Goal: Task Accomplishment & Management: Use online tool/utility

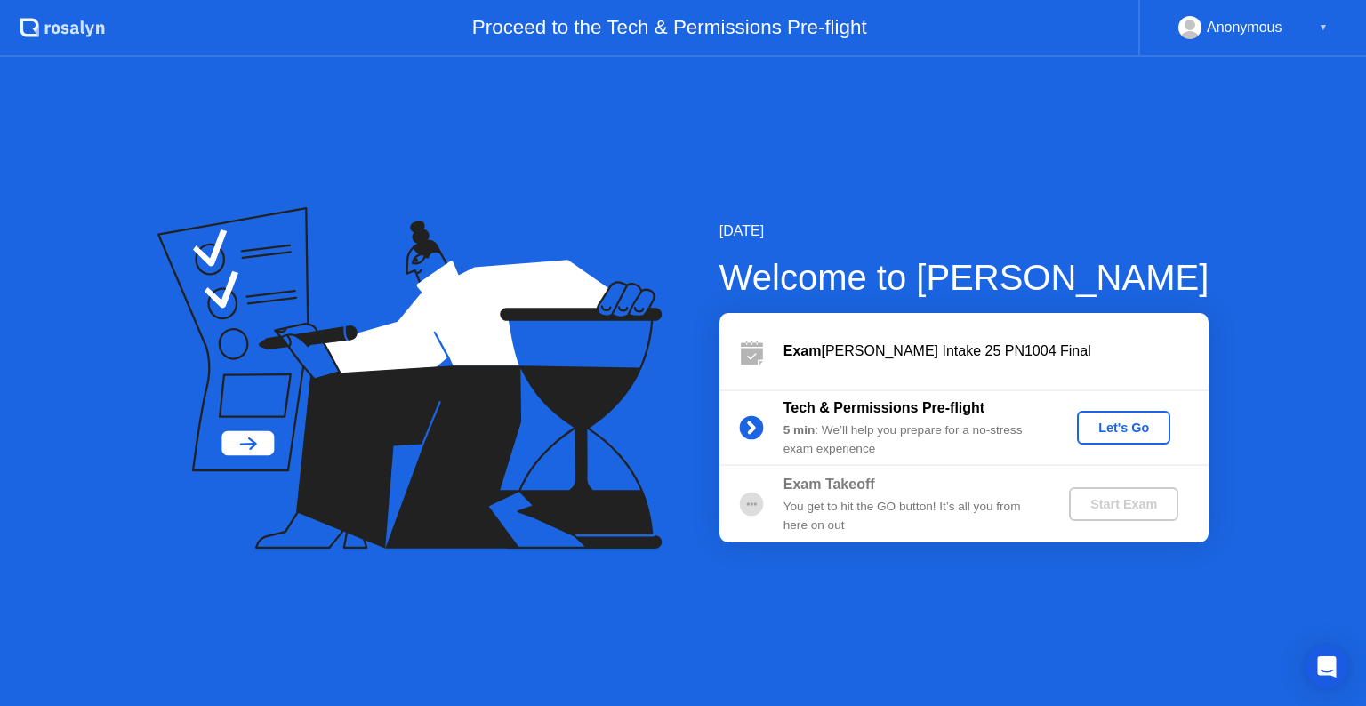
click at [1142, 425] on div "Let's Go" at bounding box center [1123, 428] width 79 height 14
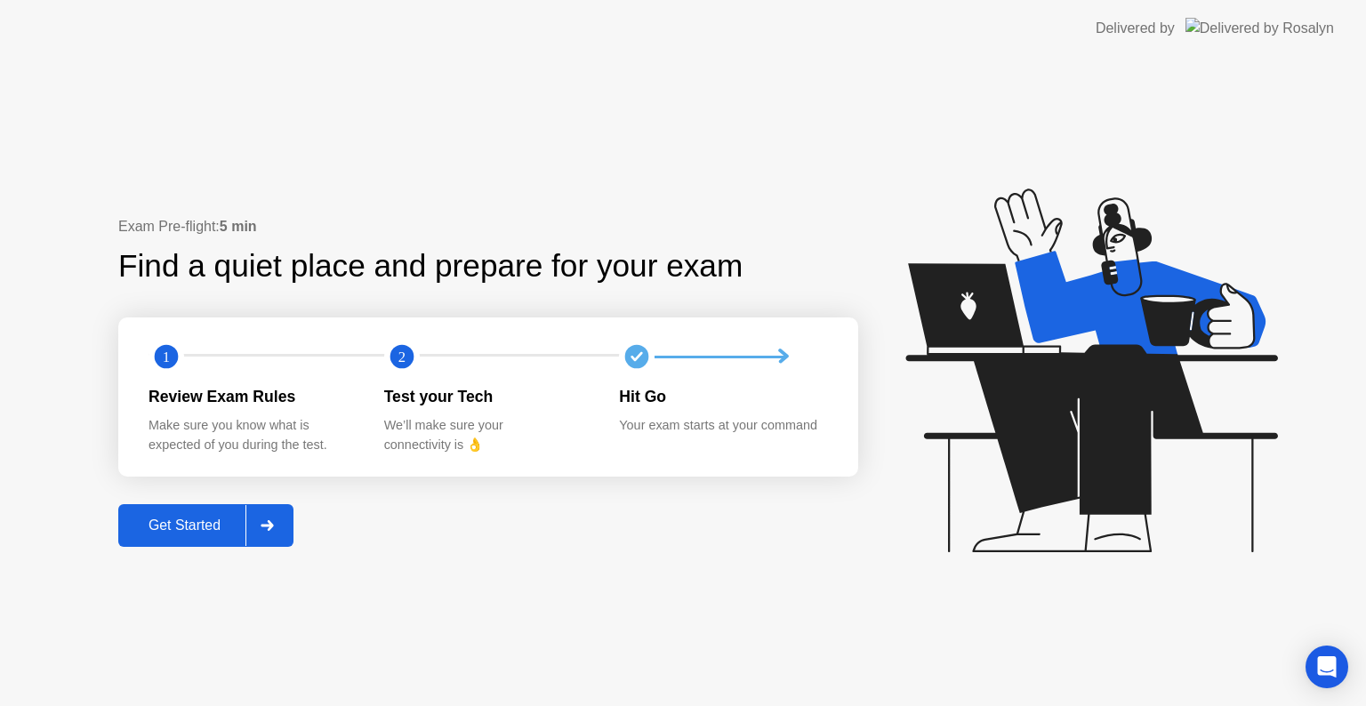
click at [244, 523] on div "Get Started" at bounding box center [185, 526] width 122 height 16
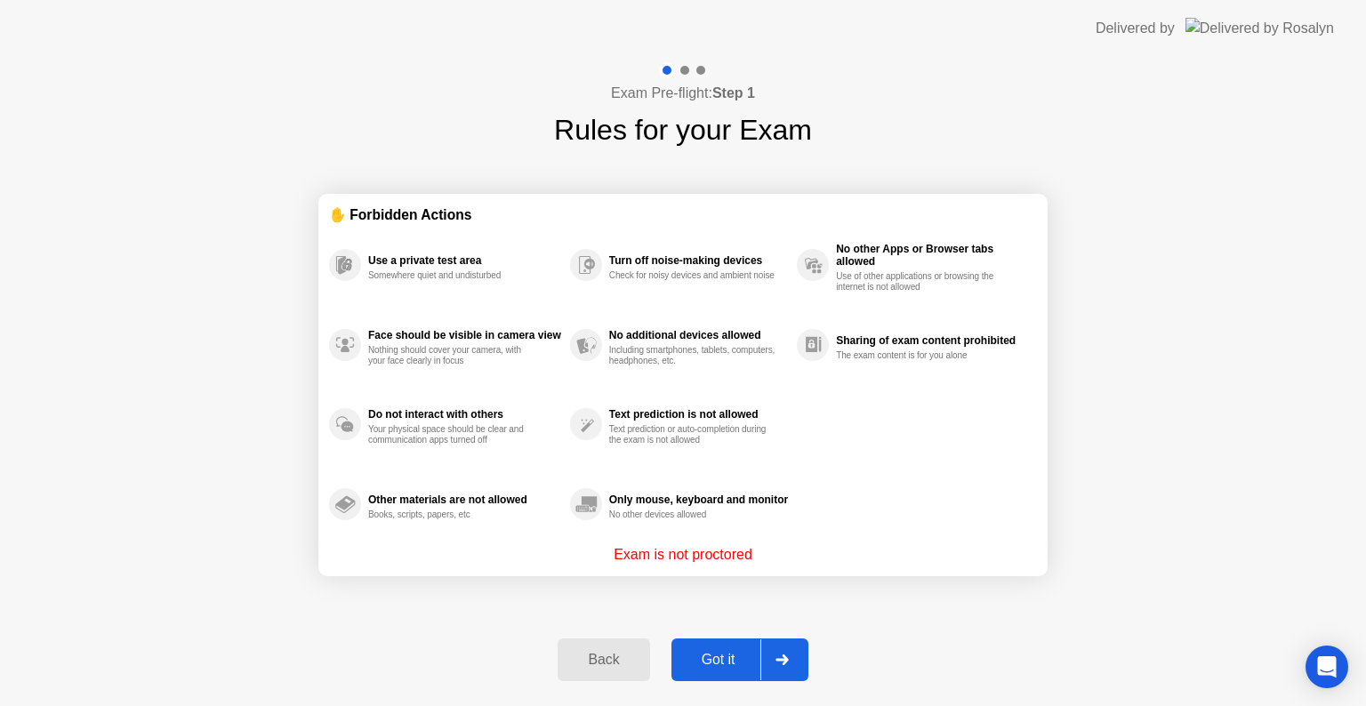
click at [739, 653] on div "Got it" at bounding box center [719, 660] width 84 height 16
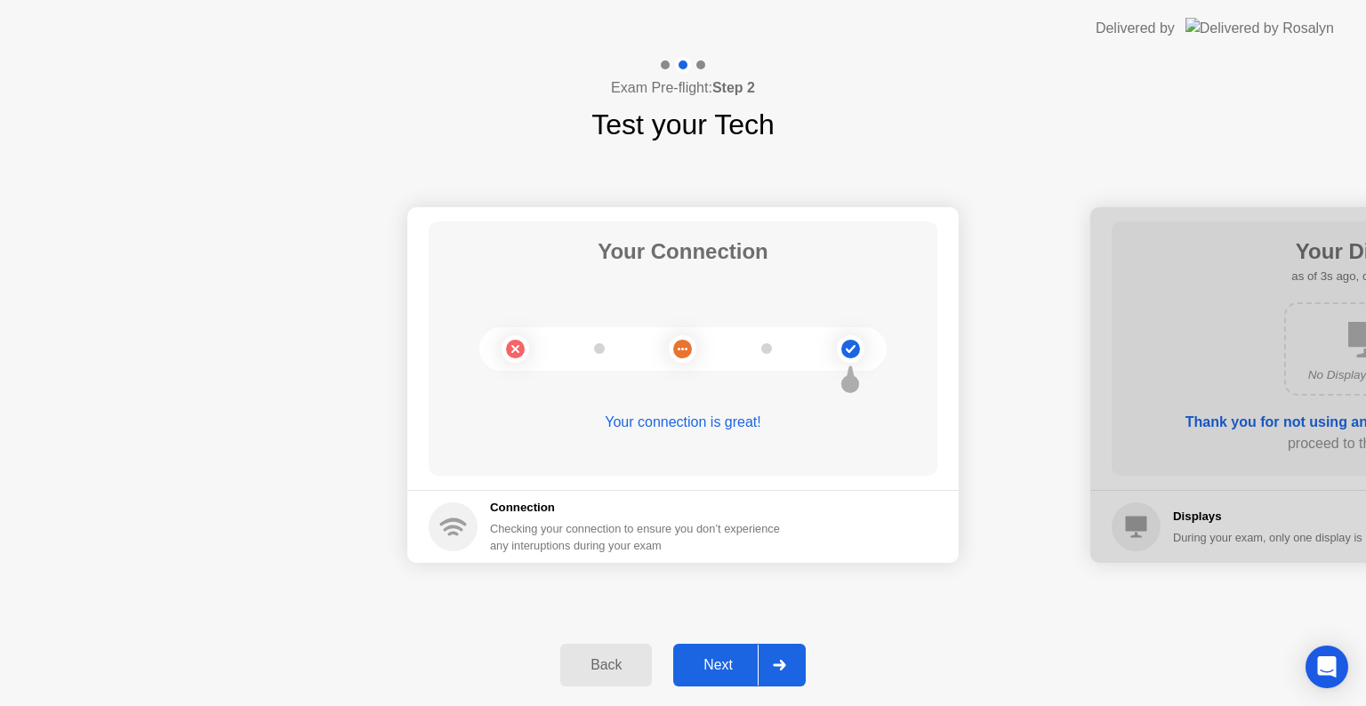
click at [780, 662] on icon at bounding box center [779, 665] width 13 height 11
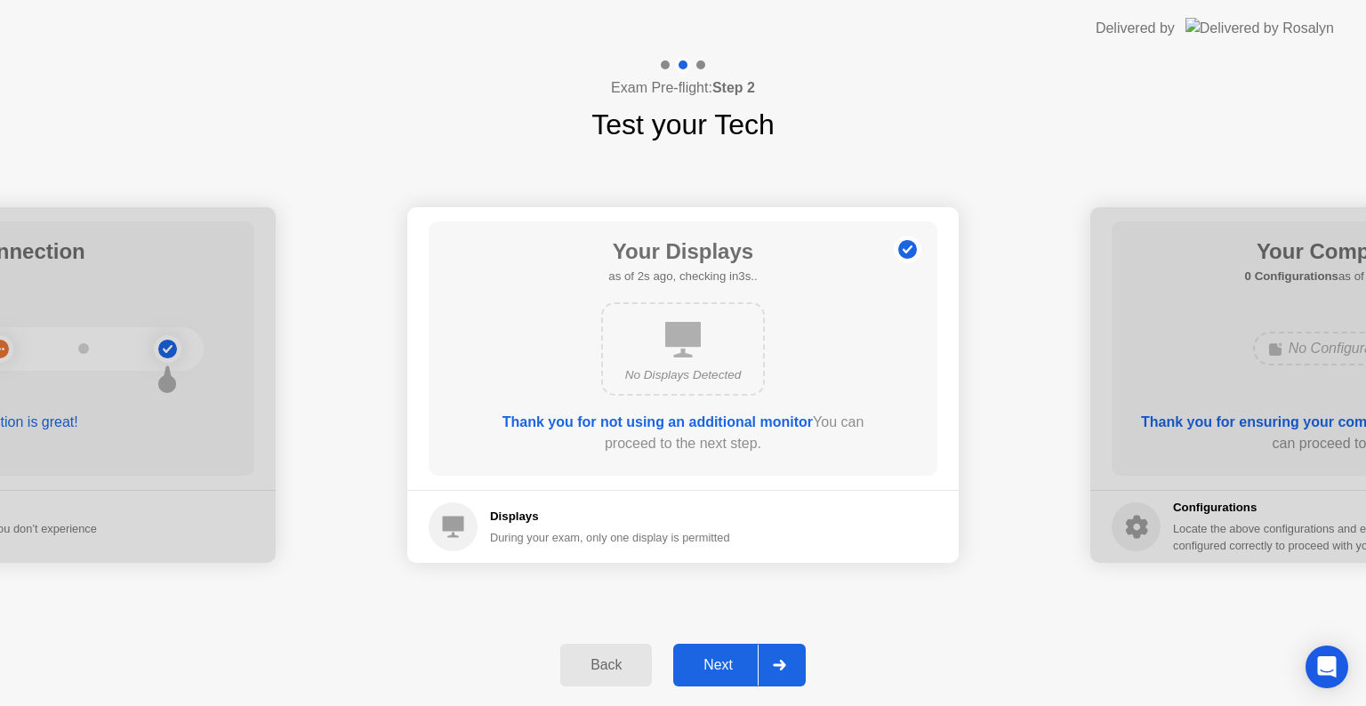
click at [783, 676] on div at bounding box center [779, 665] width 43 height 41
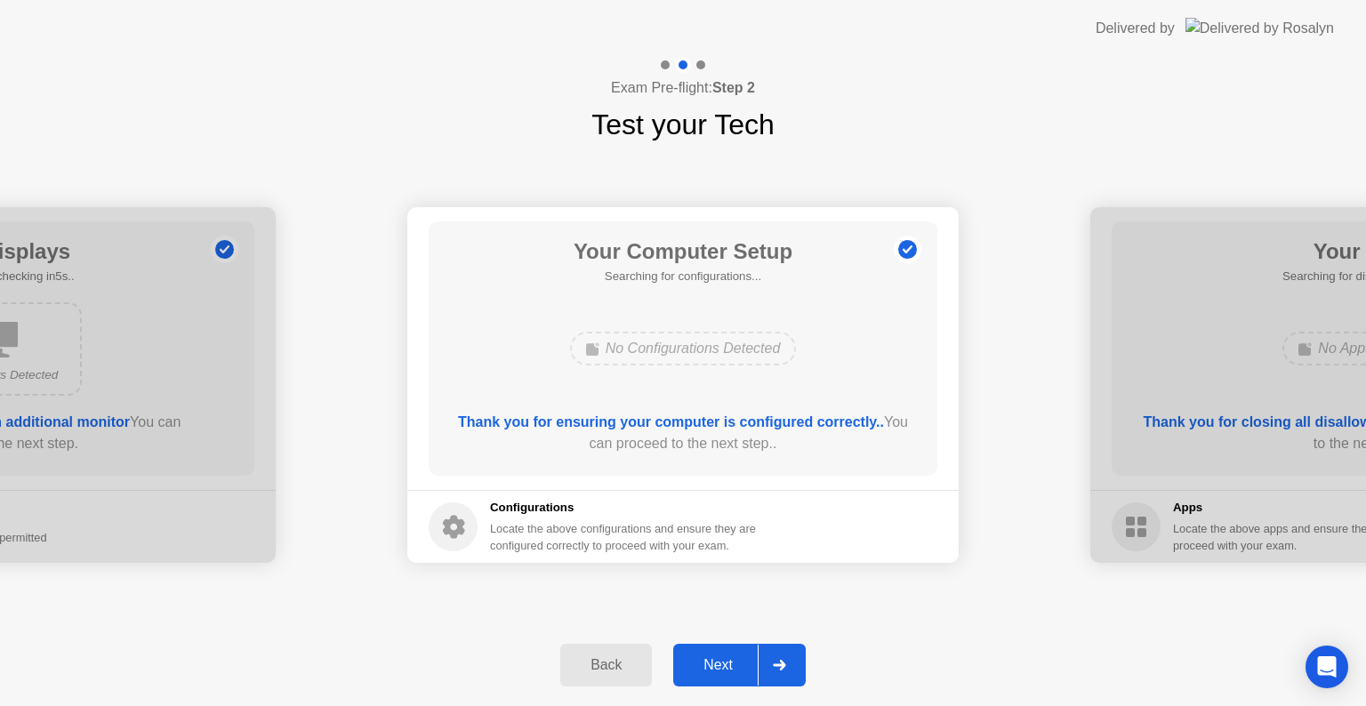
click at [768, 682] on div at bounding box center [779, 665] width 43 height 41
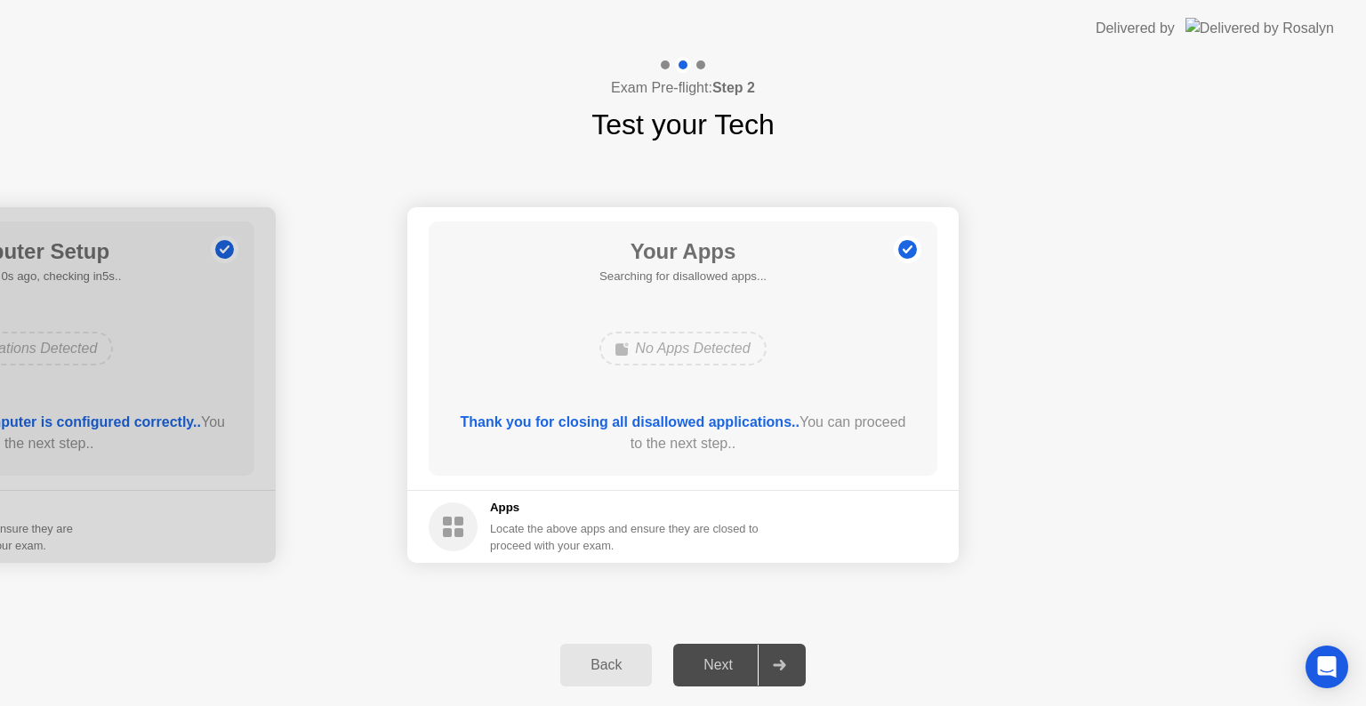
click at [777, 672] on div at bounding box center [779, 665] width 43 height 41
click at [729, 664] on div "Next" at bounding box center [718, 665] width 79 height 16
click at [733, 349] on div "No Apps Detected" at bounding box center [682, 349] width 166 height 34
click at [749, 664] on div "Next" at bounding box center [718, 665] width 79 height 16
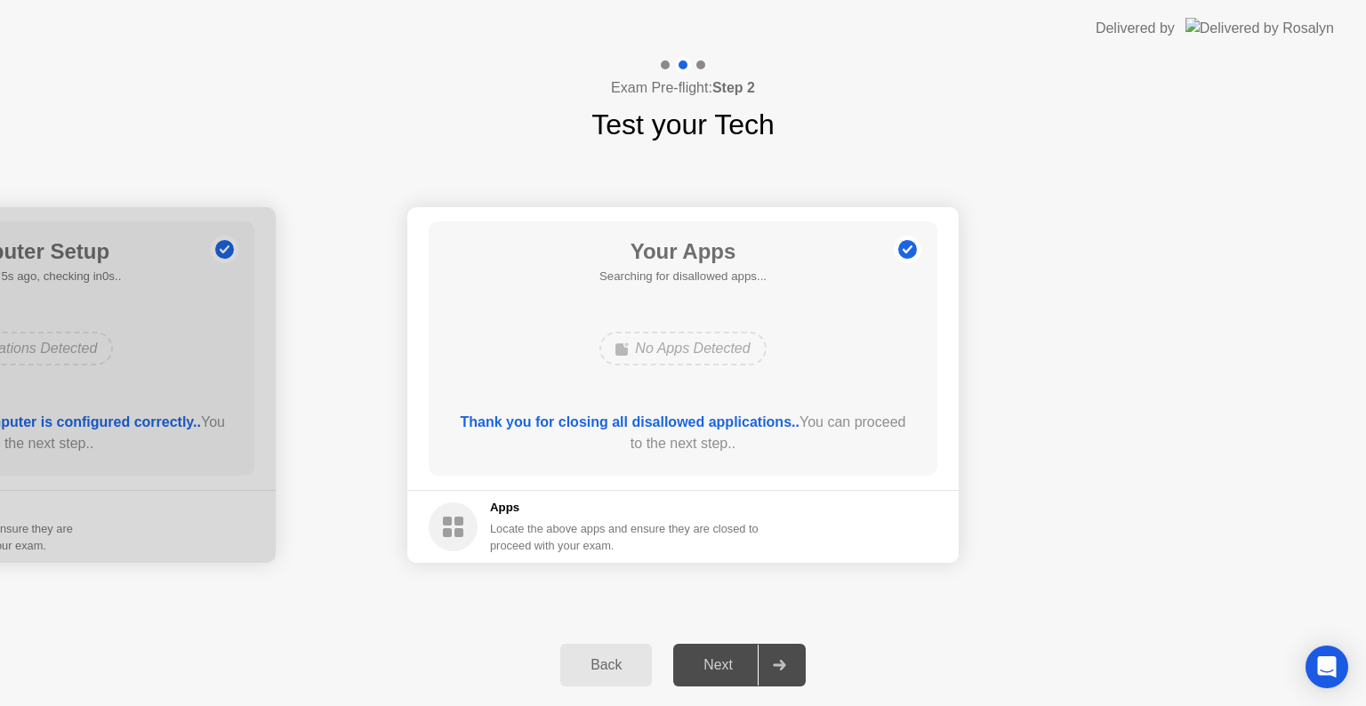
click at [705, 401] on div "Your Apps Searching for disallowed apps... No Apps Detected Thank you for closi…" at bounding box center [683, 348] width 509 height 254
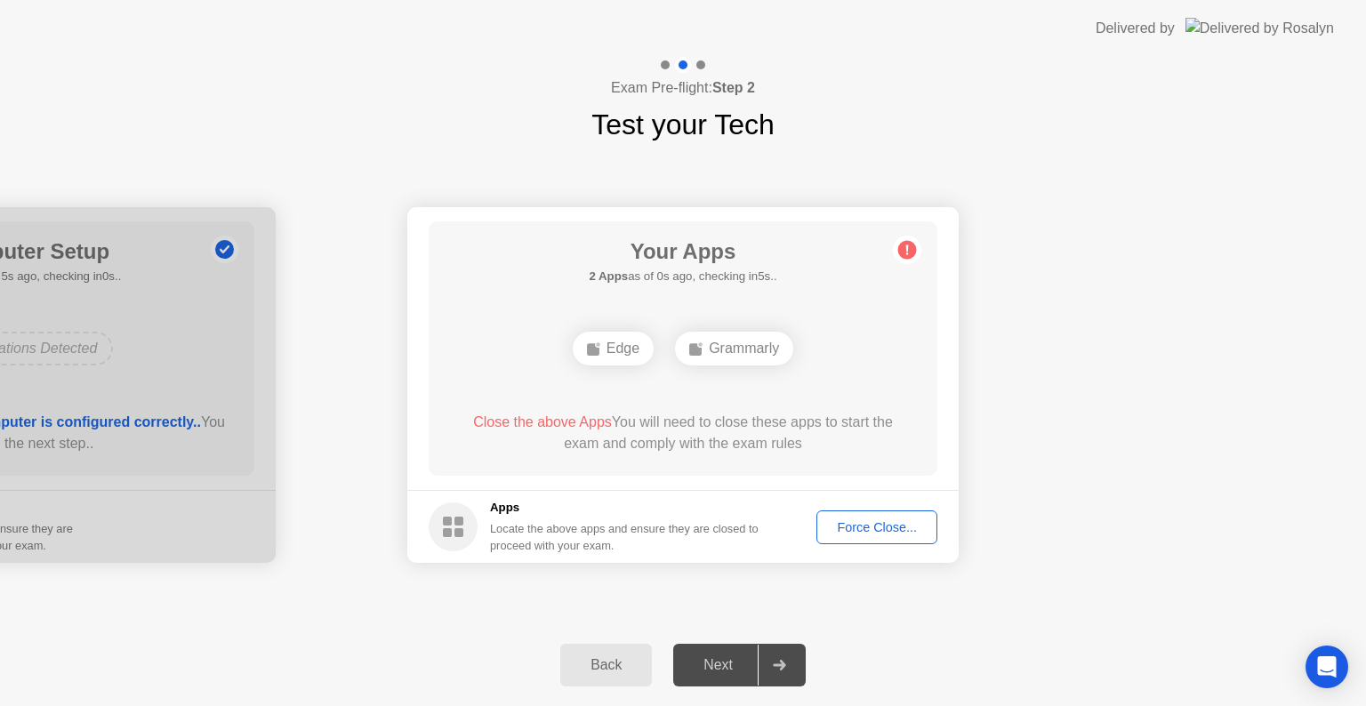
click at [726, 430] on div "Close the above Apps You will need to close these apps to start the exam and co…" at bounding box center [683, 433] width 458 height 43
click at [872, 527] on div "Force Close..." at bounding box center [877, 527] width 109 height 14
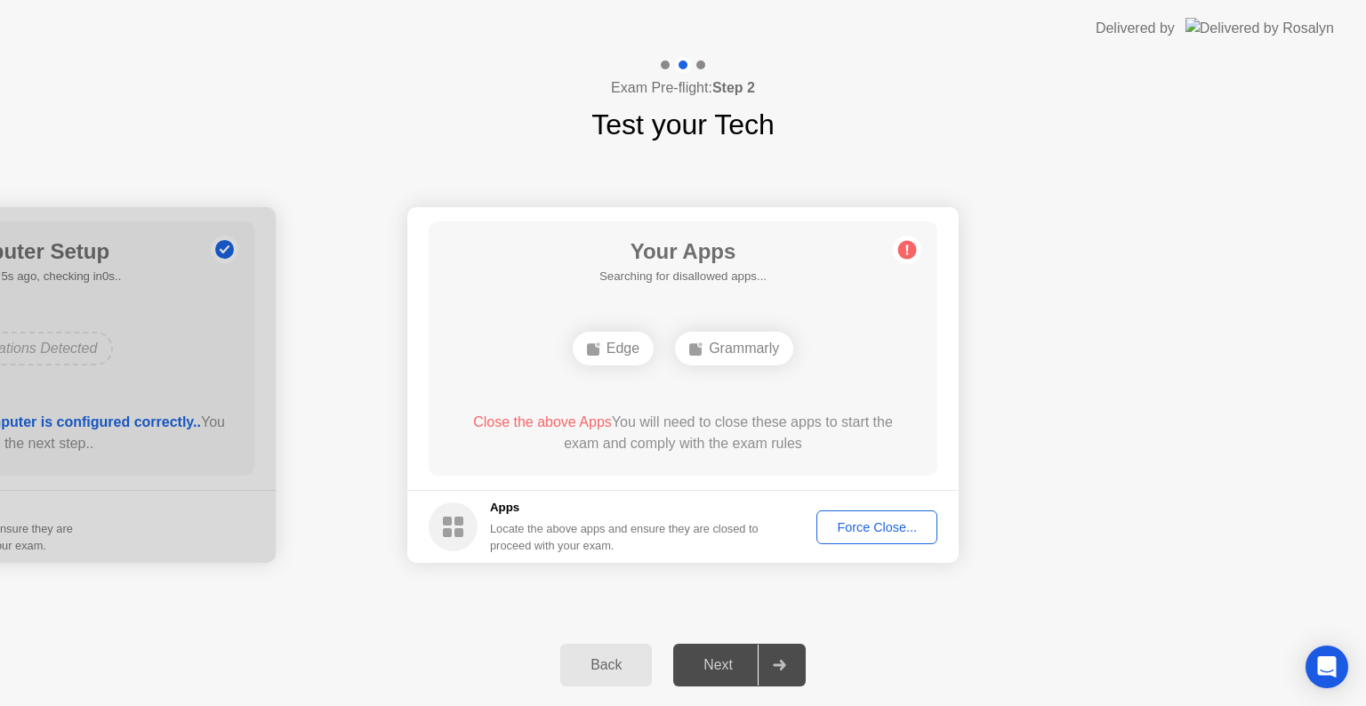
click at [882, 532] on div "Force Close..." at bounding box center [877, 527] width 109 height 14
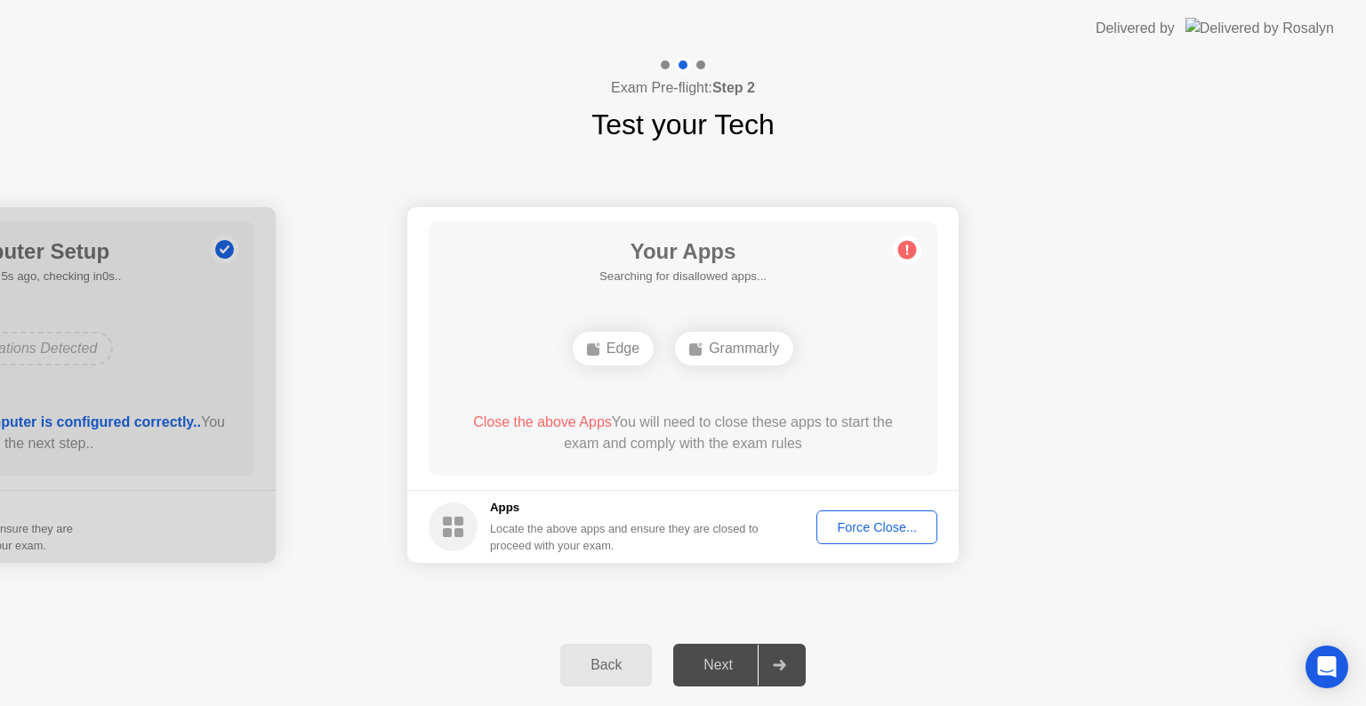
click at [903, 526] on div "Force Close..." at bounding box center [877, 527] width 109 height 14
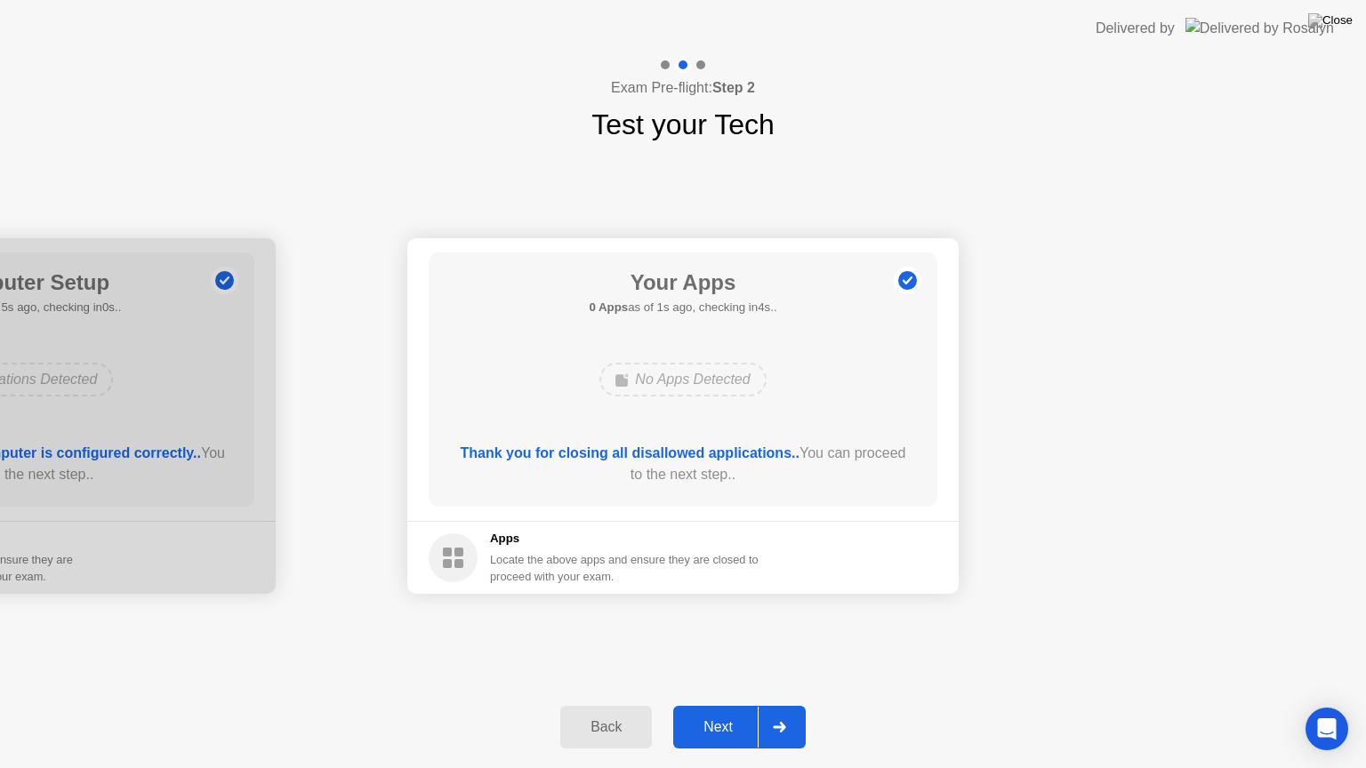
click at [760, 705] on div at bounding box center [779, 727] width 43 height 41
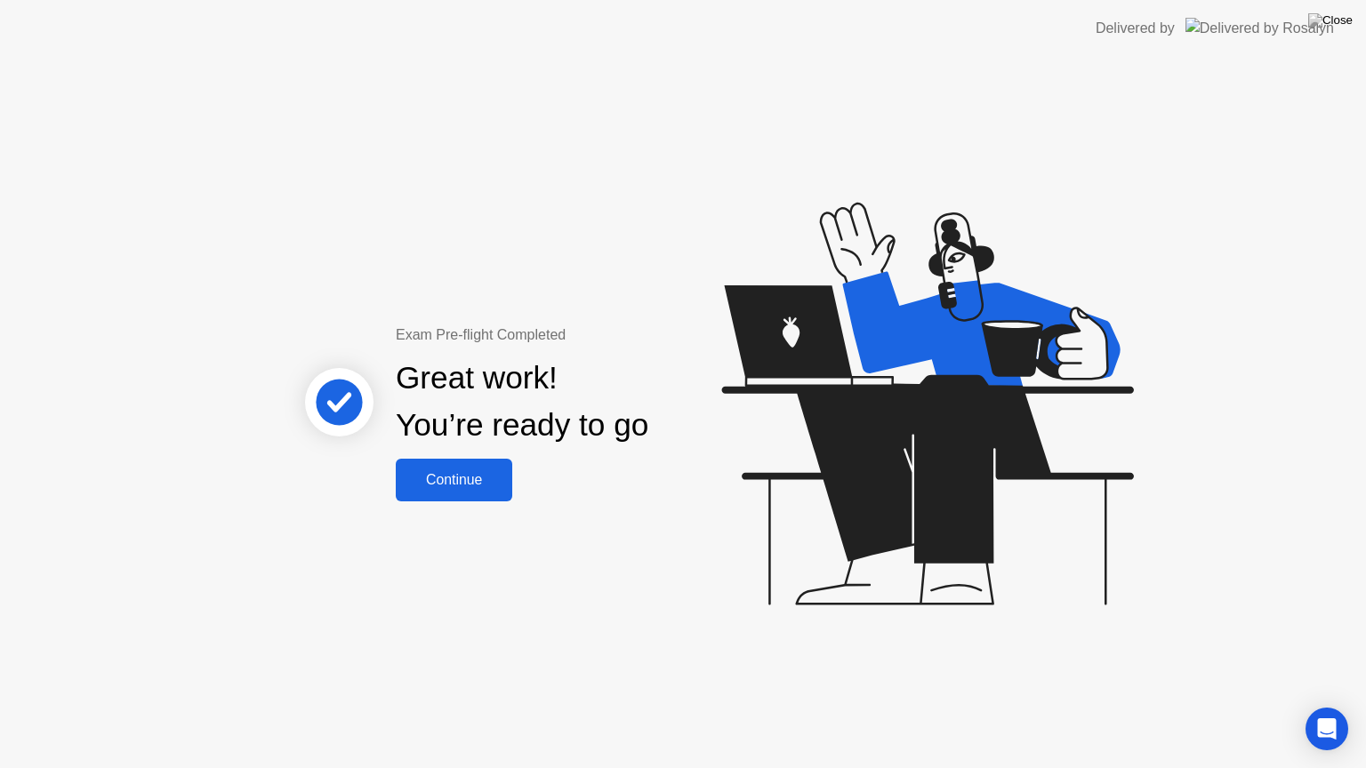
click at [483, 473] on div "Continue" at bounding box center [454, 480] width 106 height 16
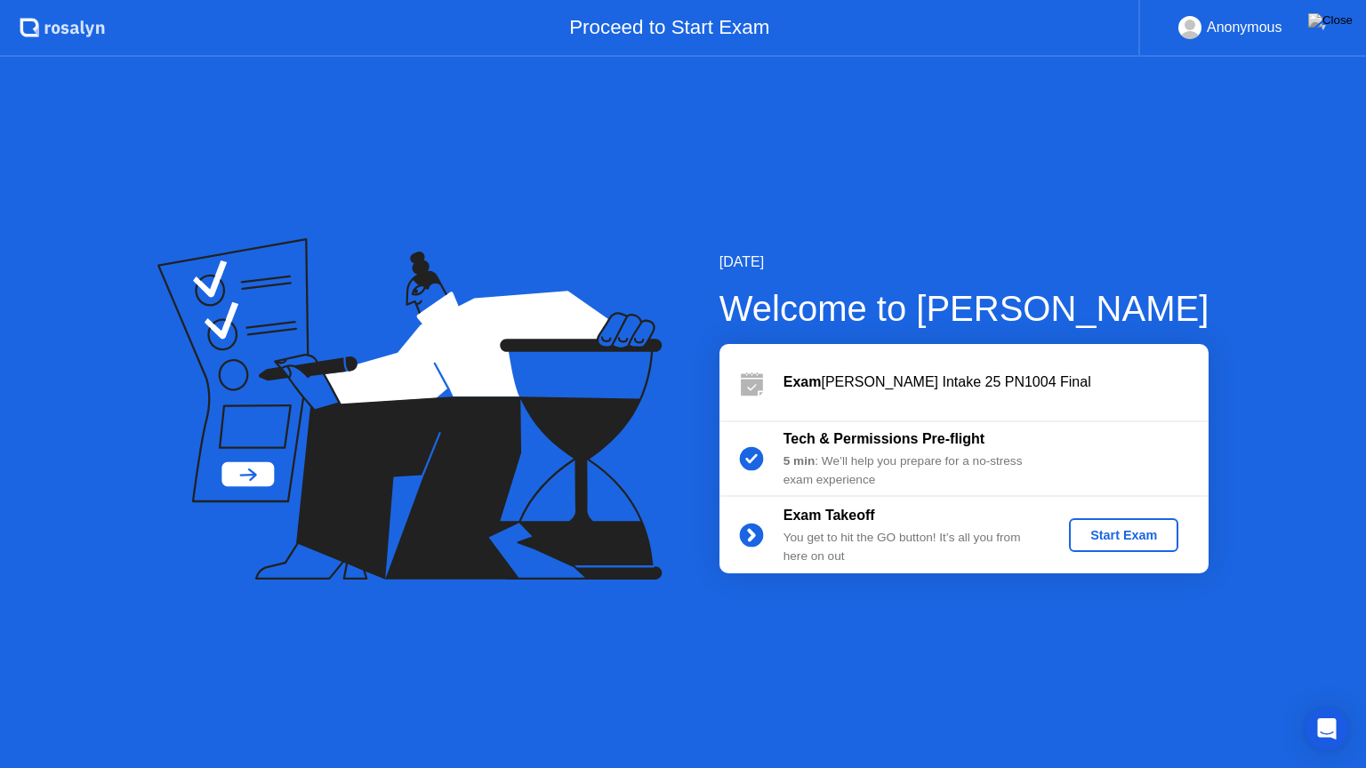
click at [1124, 539] on div "Start Exam" at bounding box center [1123, 535] width 95 height 14
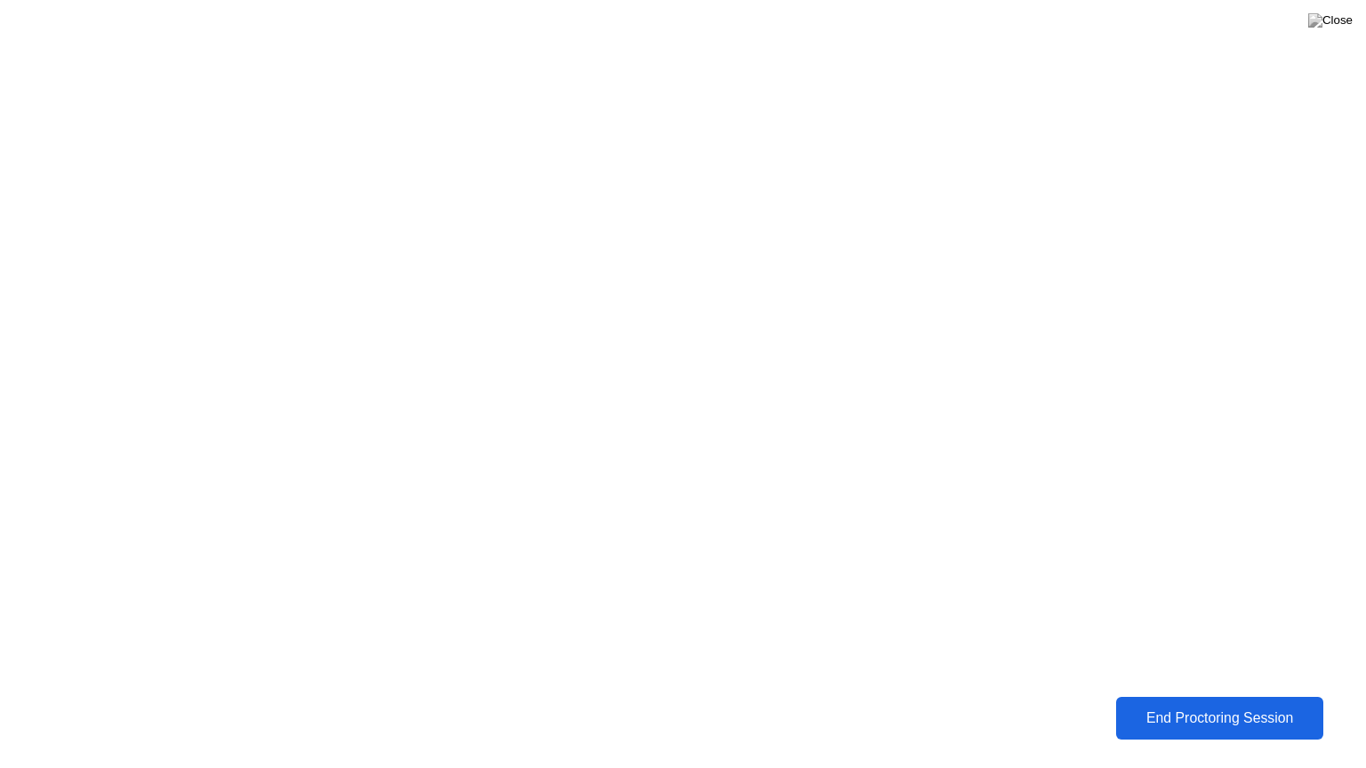
click at [1258, 705] on div "End Proctoring Session" at bounding box center [1219, 719] width 197 height 16
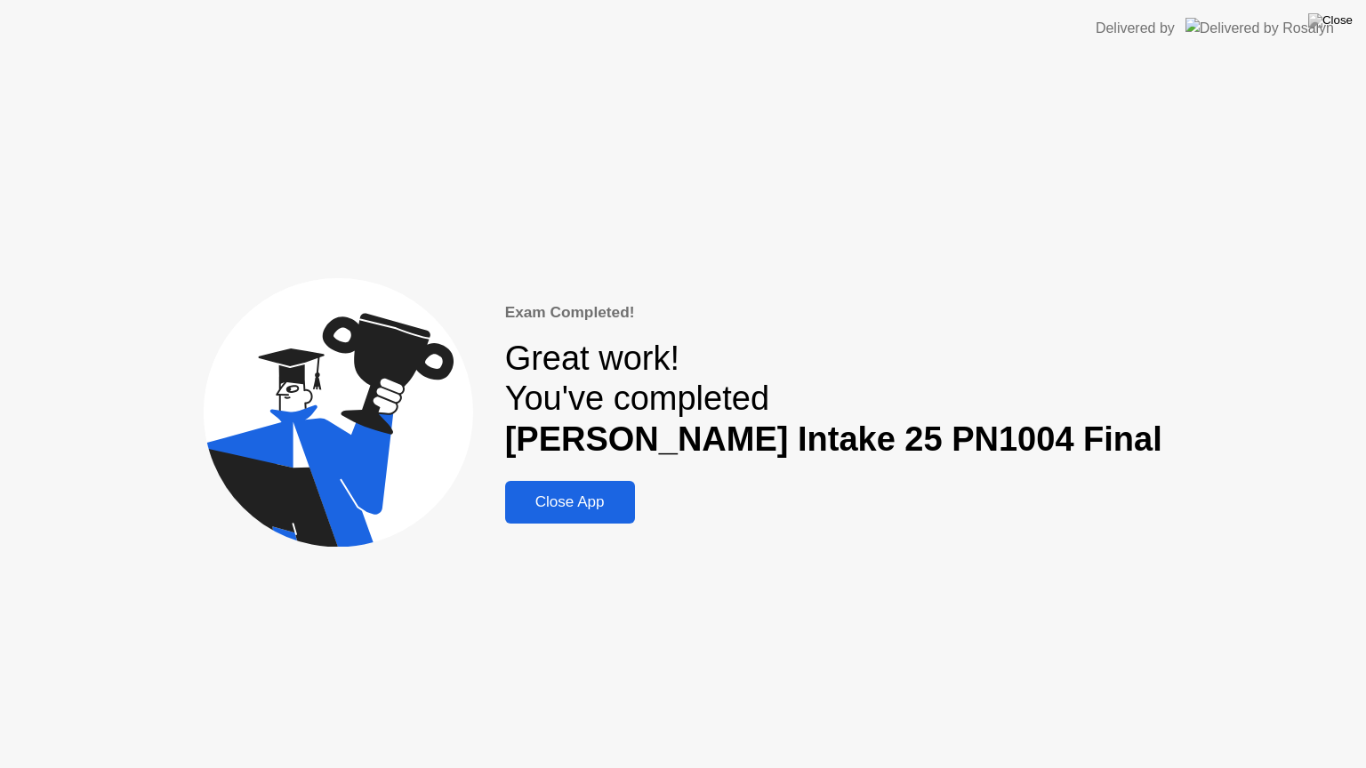
click at [630, 494] on div "Close App" at bounding box center [569, 503] width 119 height 18
